Goal: Download file/media

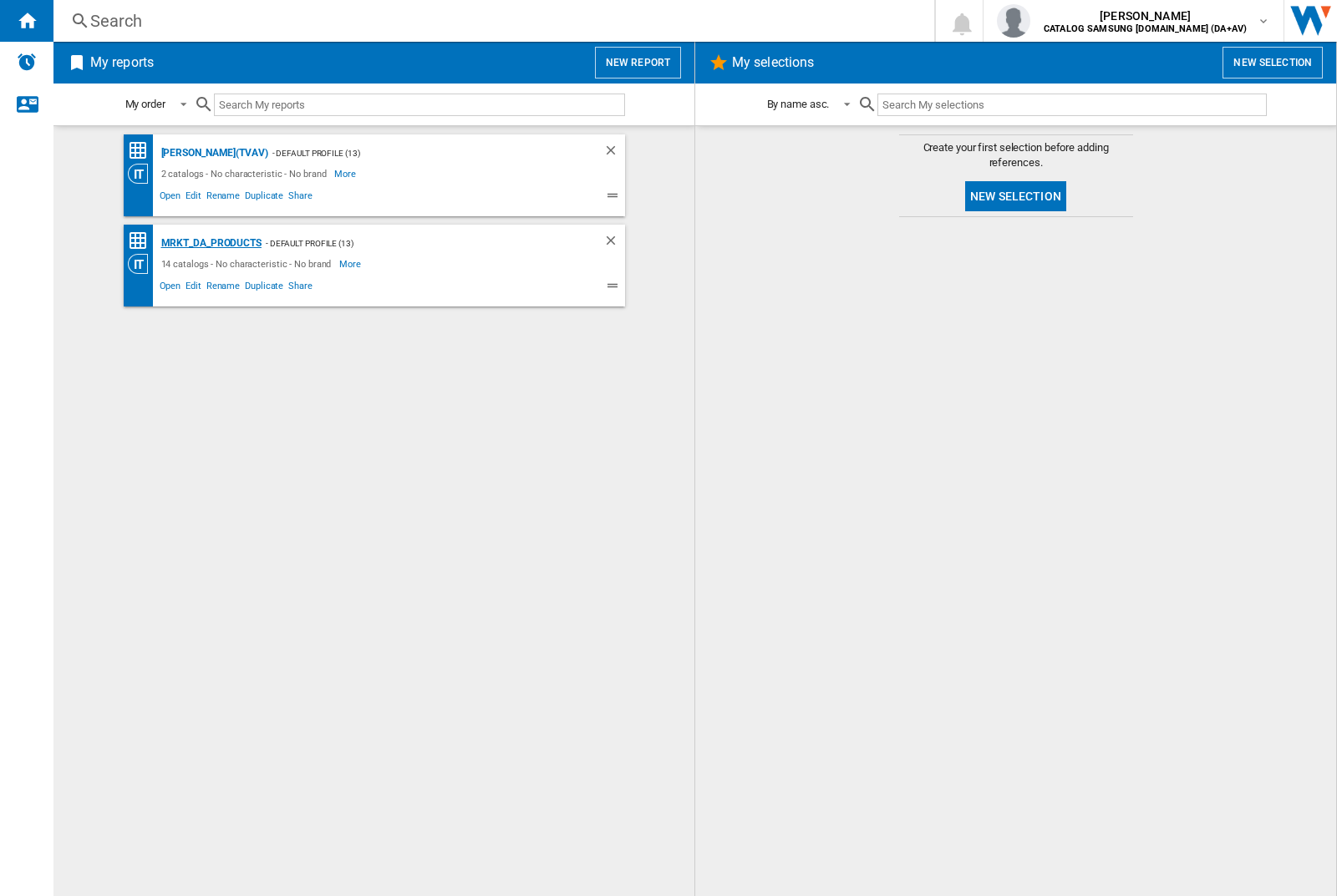
click at [210, 243] on div "MRKT_DA_PRODUCTS" at bounding box center [209, 244] width 104 height 21
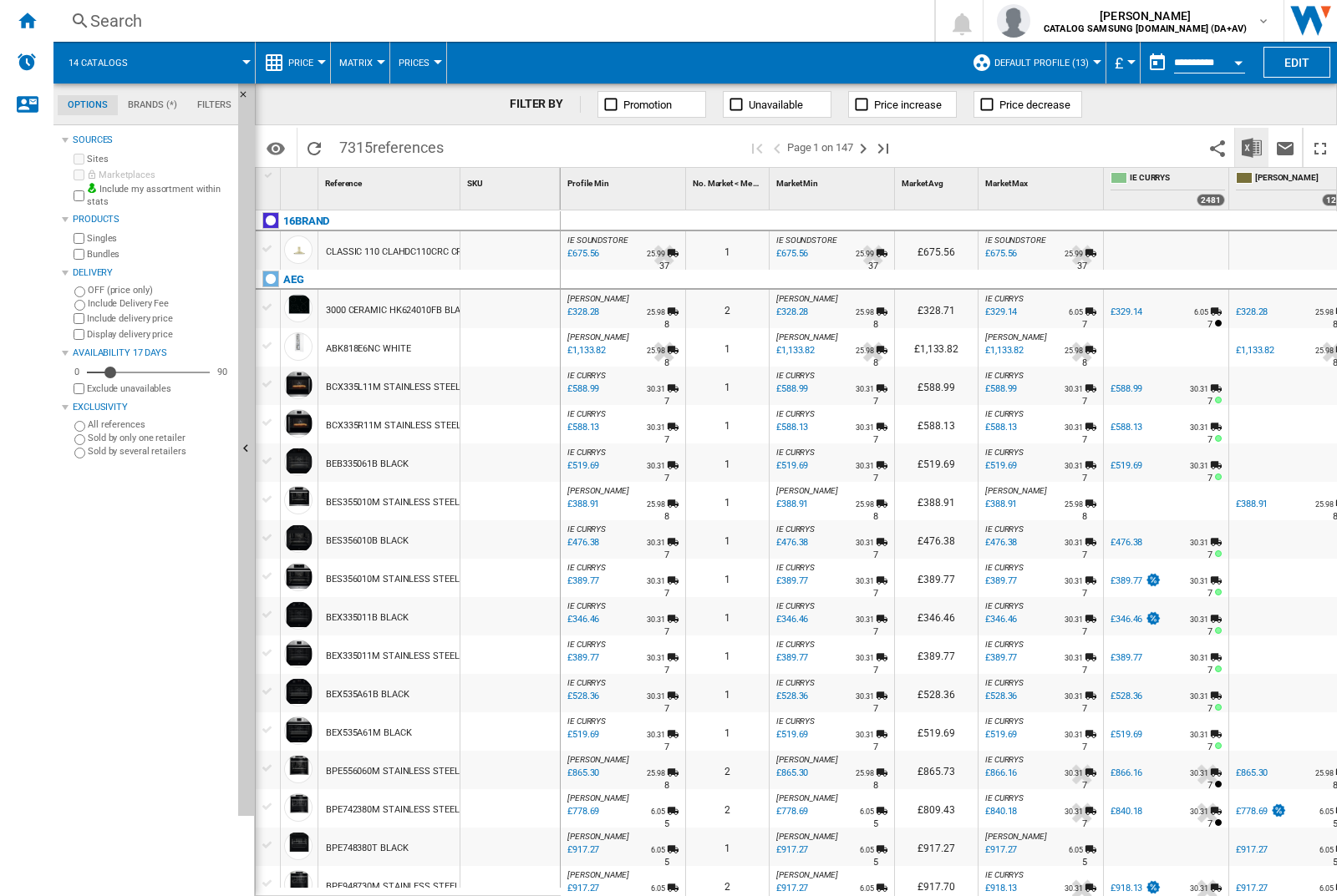
click at [1250, 146] on img "Download in Excel" at bounding box center [1251, 147] width 20 height 20
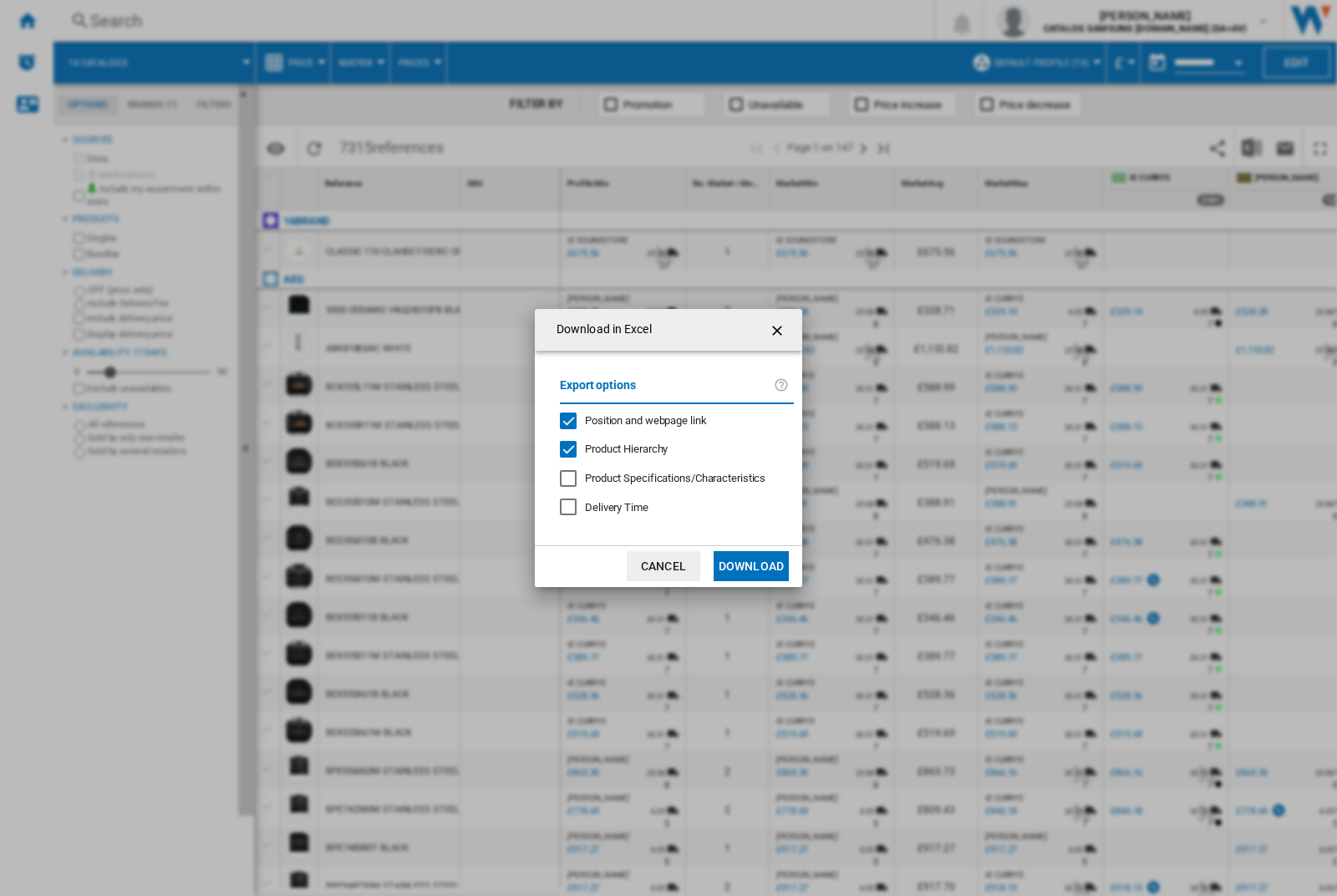
click at [636, 417] on span "Position and webpage link" at bounding box center [645, 421] width 122 height 12
click at [751, 566] on button "Download" at bounding box center [751, 566] width 75 height 30
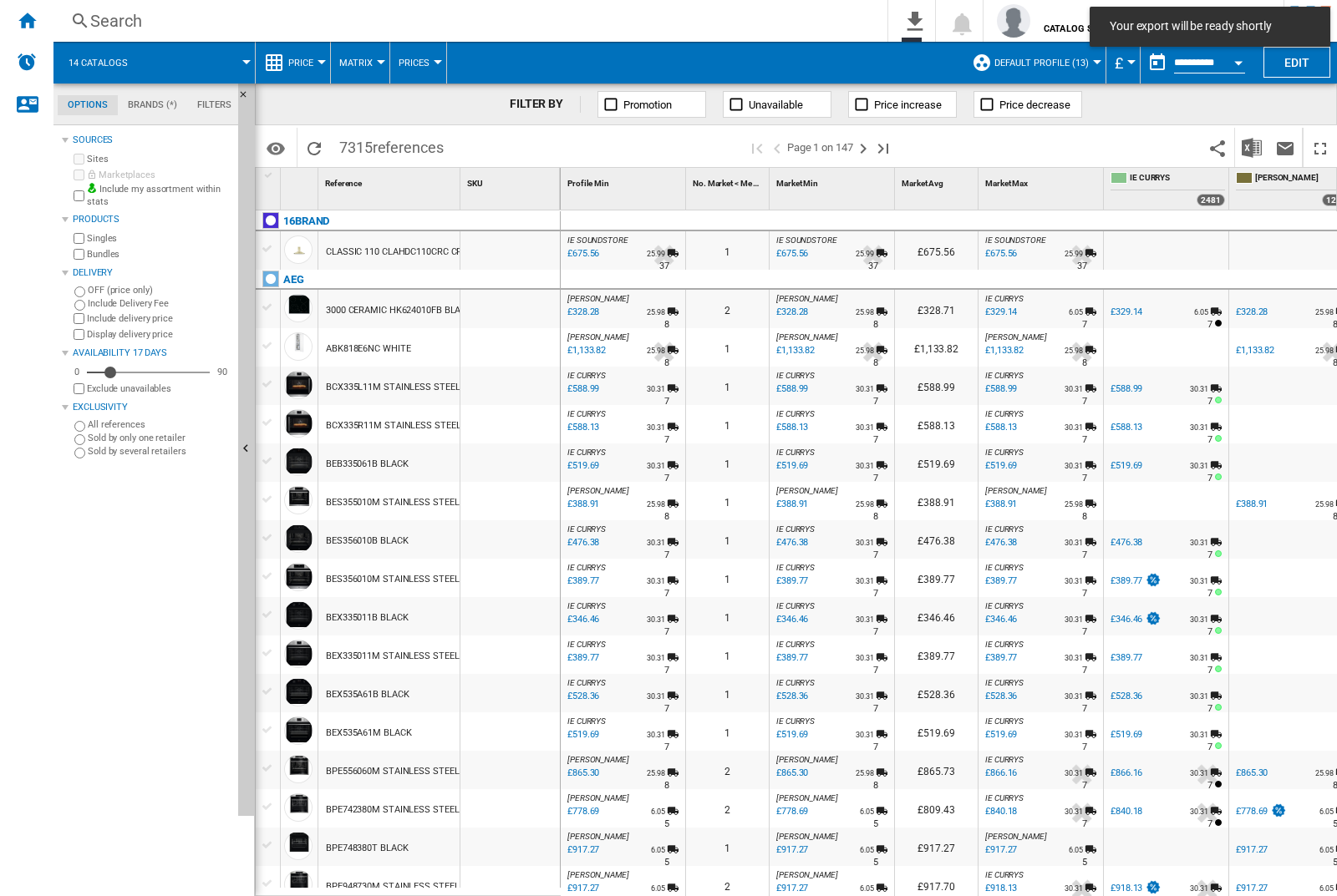
click at [516, 306] on div at bounding box center [509, 309] width 99 height 39
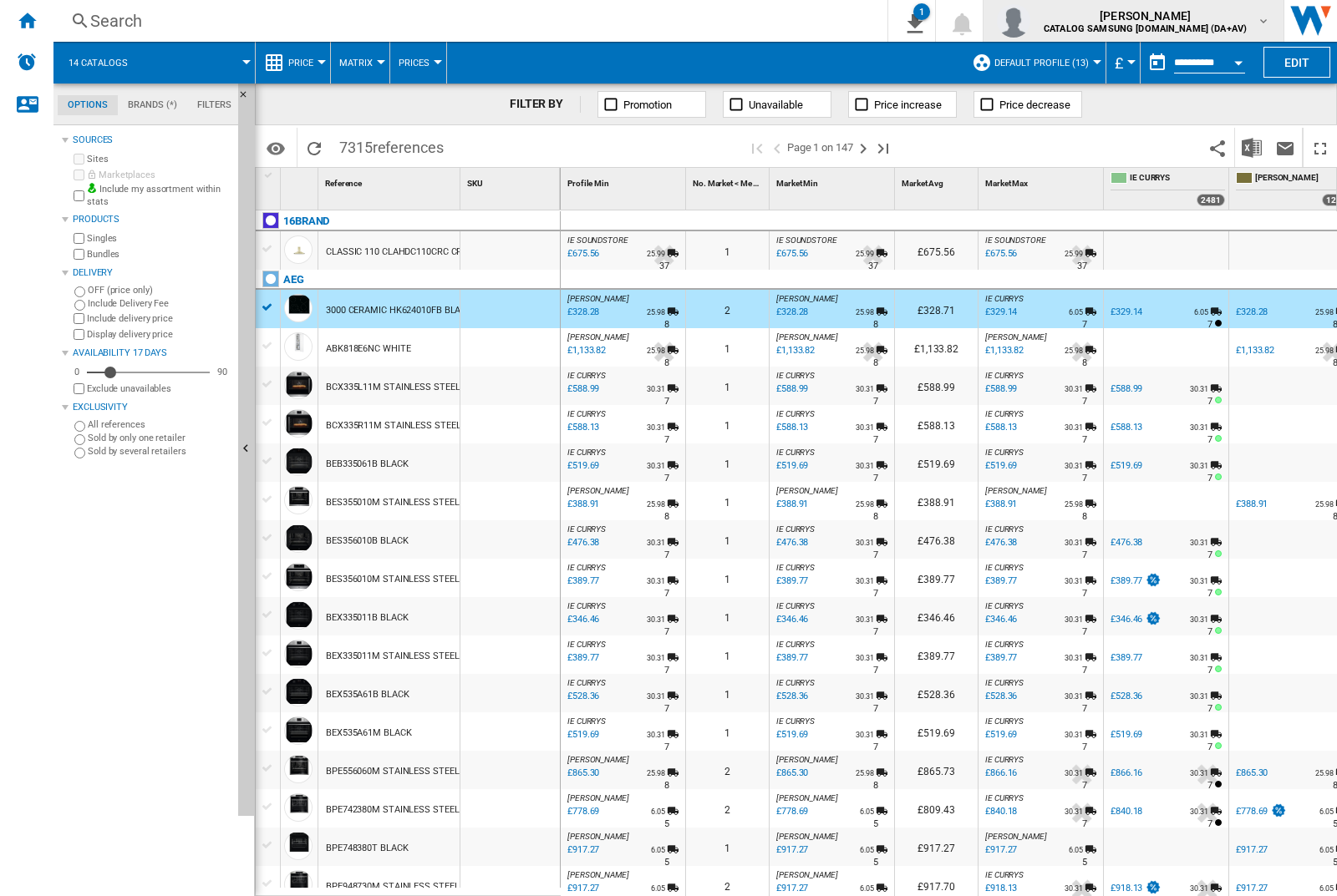
click at [1030, 21] on img "button" at bounding box center [1013, 21] width 33 height 33
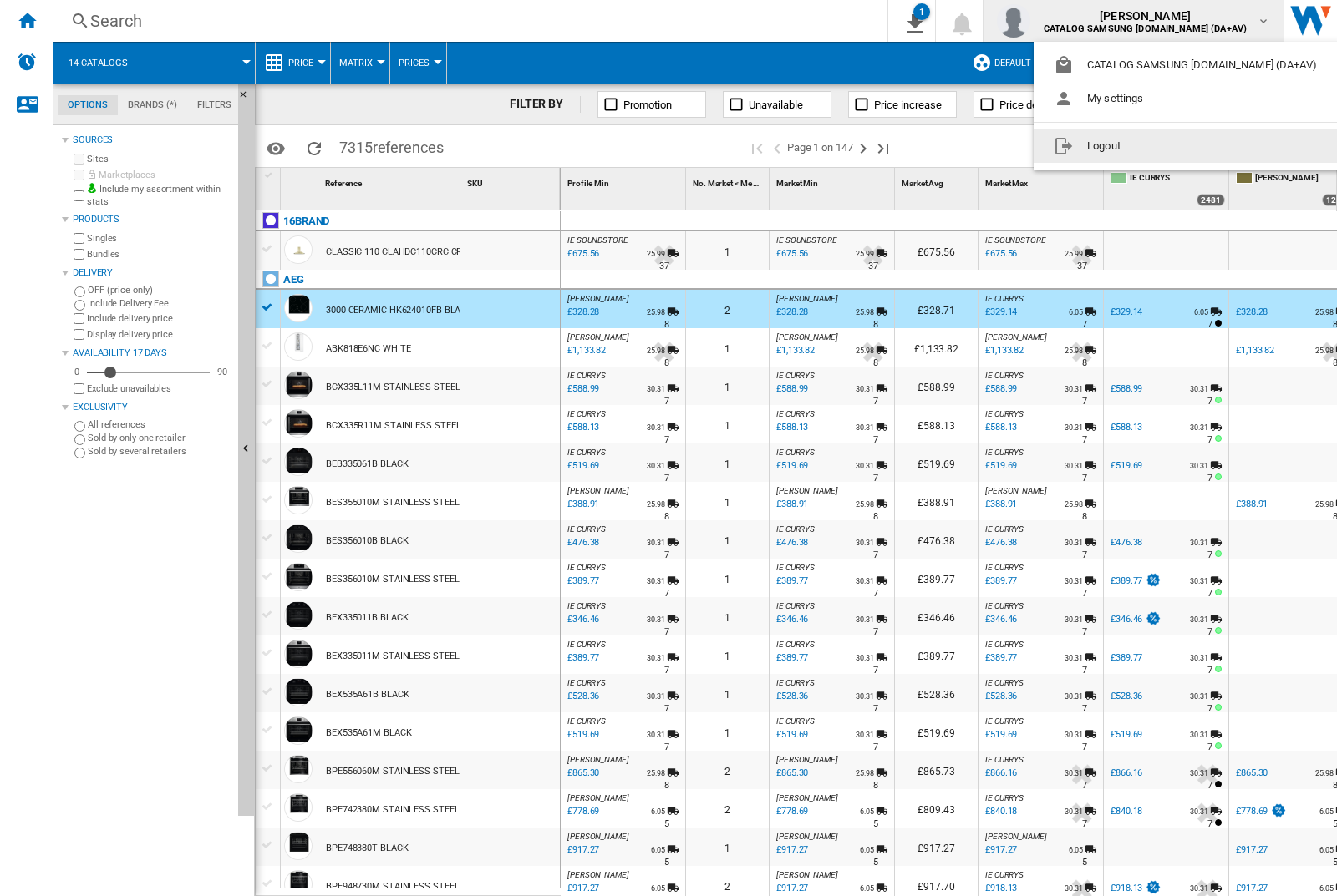
click at [1162, 146] on button "Logout" at bounding box center [1188, 146] width 309 height 33
